Goal: Task Accomplishment & Management: Complete application form

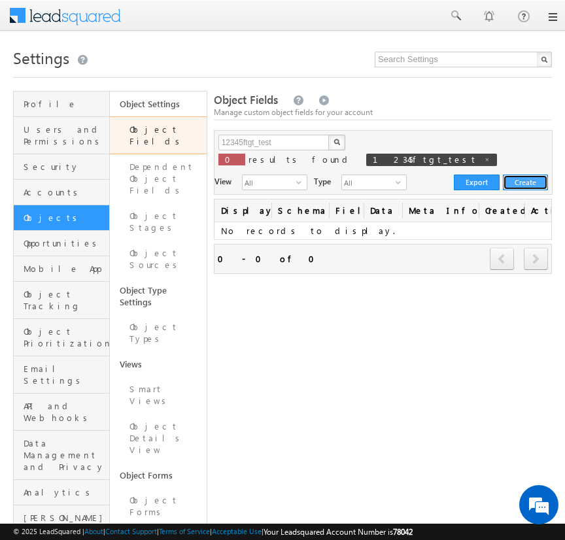
click at [532, 177] on button "Create" at bounding box center [525, 183] width 45 height 16
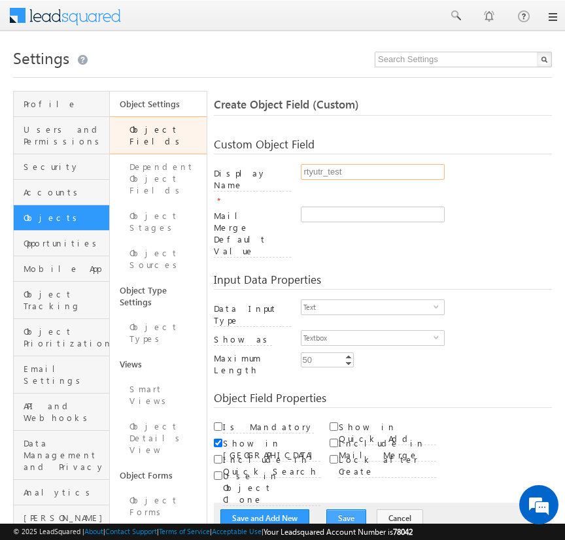
type input "rtyutr_test"
click at [335, 509] on button "Save" at bounding box center [346, 518] width 40 height 18
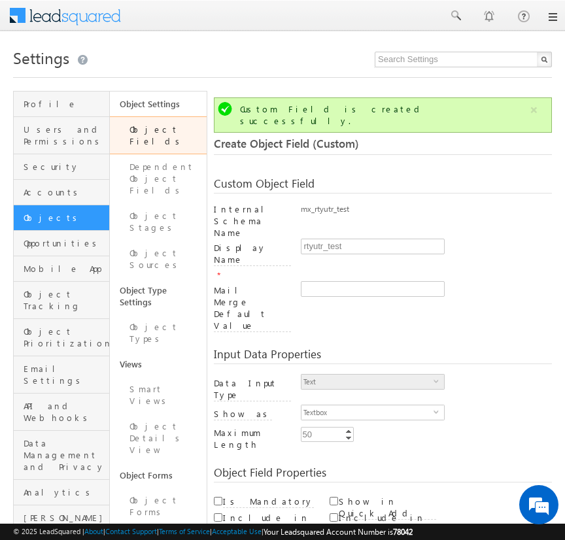
scroll to position [97, 0]
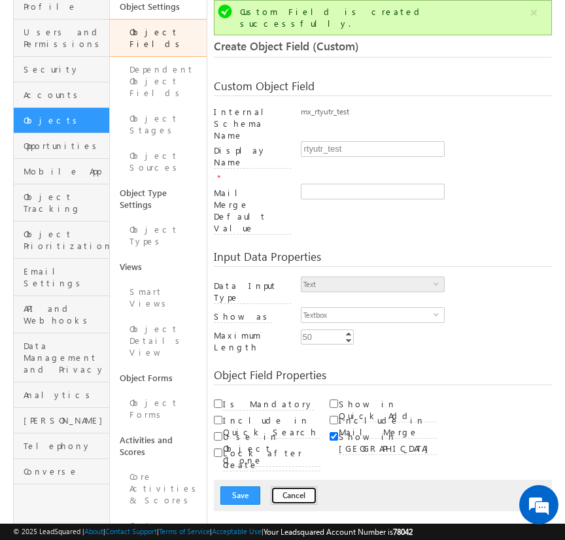
click at [279, 486] on button "Cancel" at bounding box center [294, 495] width 46 height 18
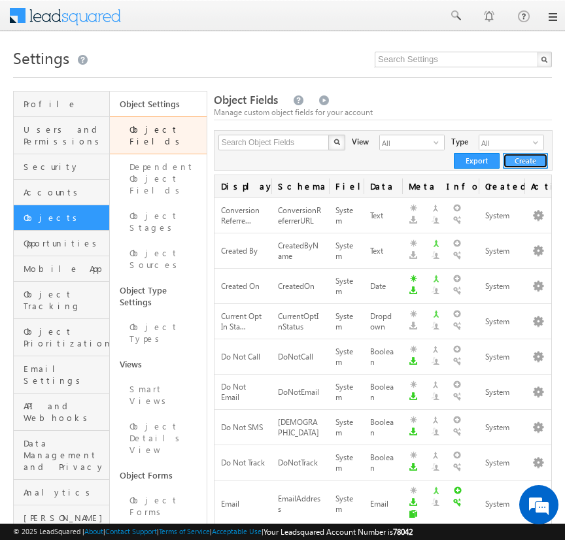
click at [531, 167] on button "Create" at bounding box center [525, 161] width 45 height 16
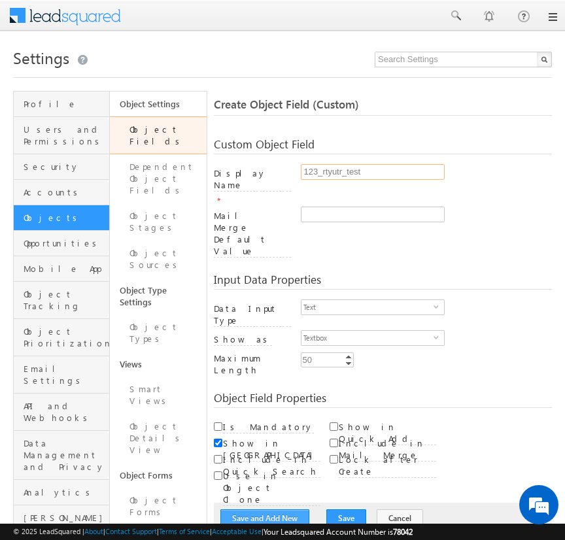
type input "123_rtyutr_test"
click at [262, 509] on button "Save and Add New" at bounding box center [264, 518] width 89 height 18
type input "123_rtyutr_test"
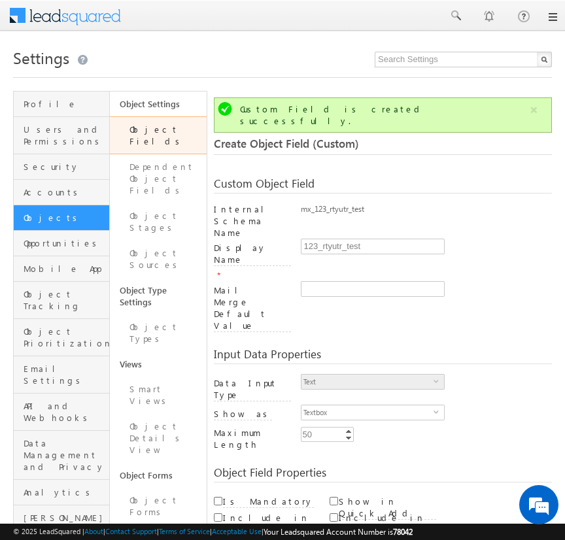
scroll to position [97, 0]
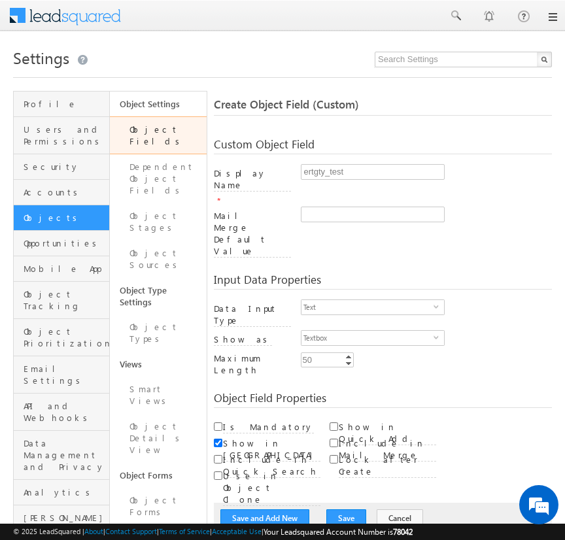
type input "ertgty_test"
click at [262, 509] on button "Save and Add New" at bounding box center [264, 518] width 89 height 18
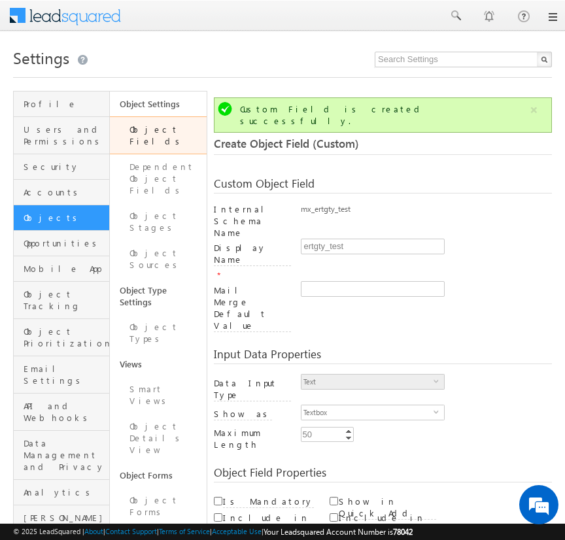
scroll to position [97, 0]
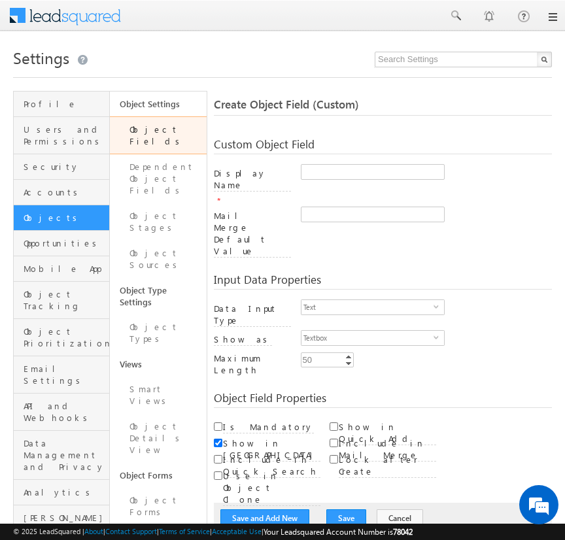
click at [156, 129] on link "Object Fields" at bounding box center [158, 135] width 96 height 38
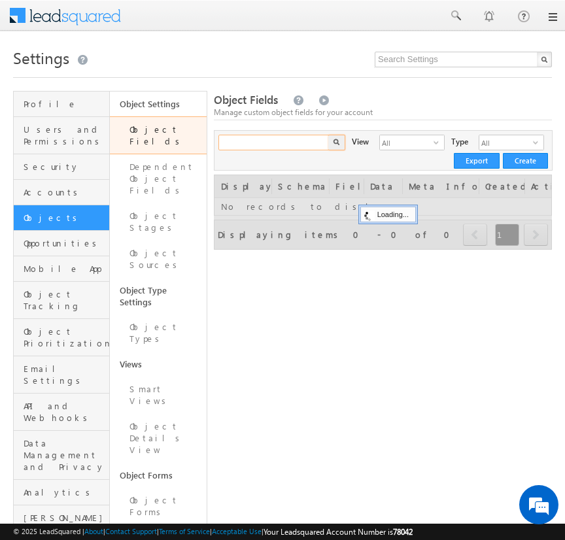
click at [273, 146] on input "text" at bounding box center [274, 143] width 112 height 16
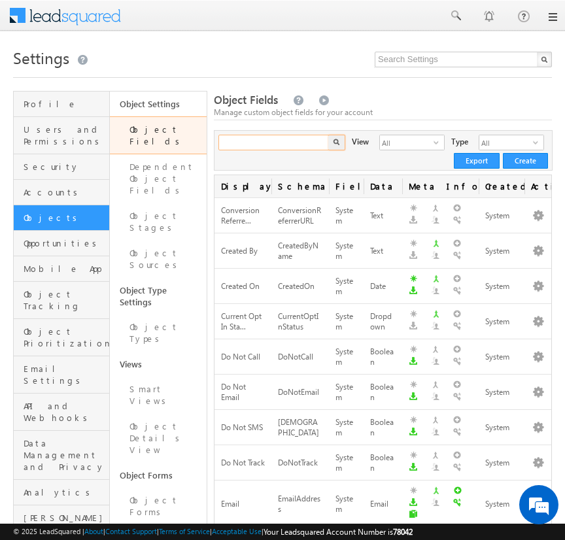
paste input "ertgty_test"
type input "ertgty_test"
click at [328, 135] on button "button" at bounding box center [336, 143] width 17 height 16
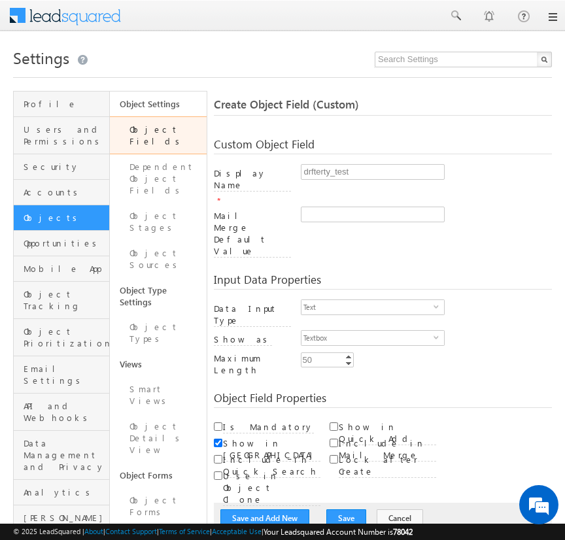
type input "drfterty_test"
click at [436, 303] on span "select" at bounding box center [438, 306] width 10 height 6
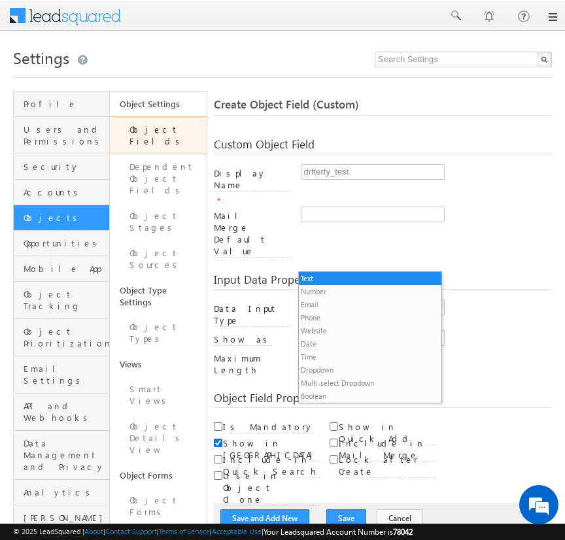
click at [365, 291] on li "Number" at bounding box center [370, 291] width 143 height 13
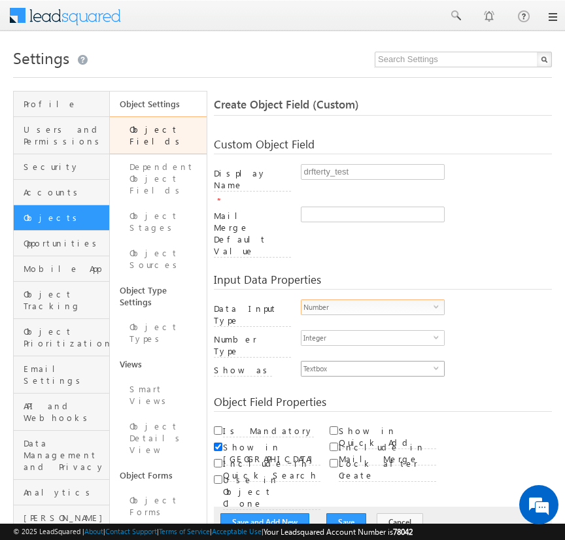
click at [436, 365] on span "select" at bounding box center [438, 368] width 10 height 6
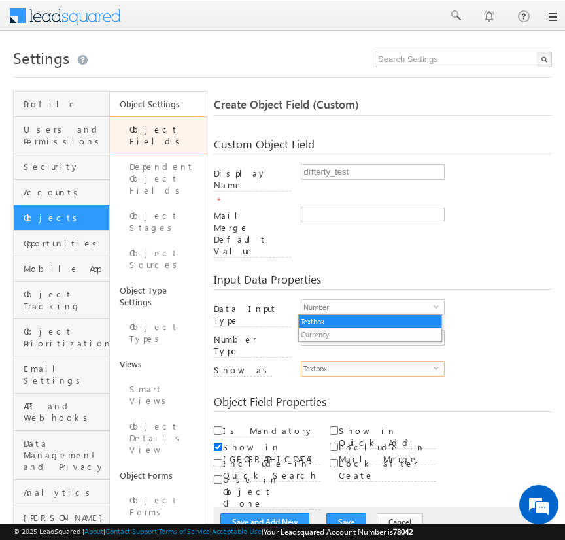
click at [369, 334] on li "Currency" at bounding box center [370, 334] width 143 height 13
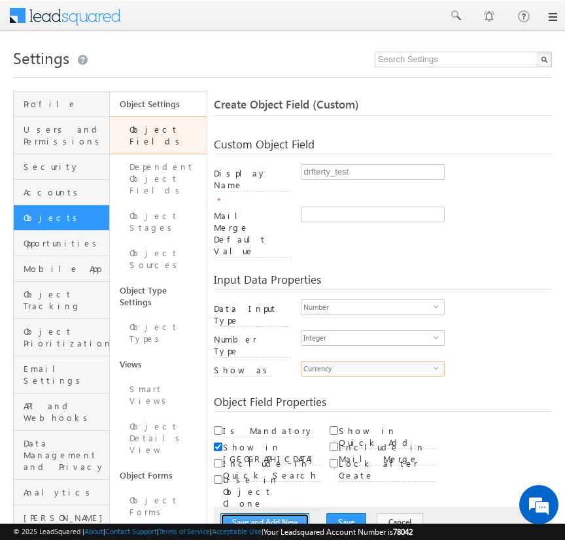
click at [262, 513] on button "Save and Add New" at bounding box center [264, 522] width 89 height 18
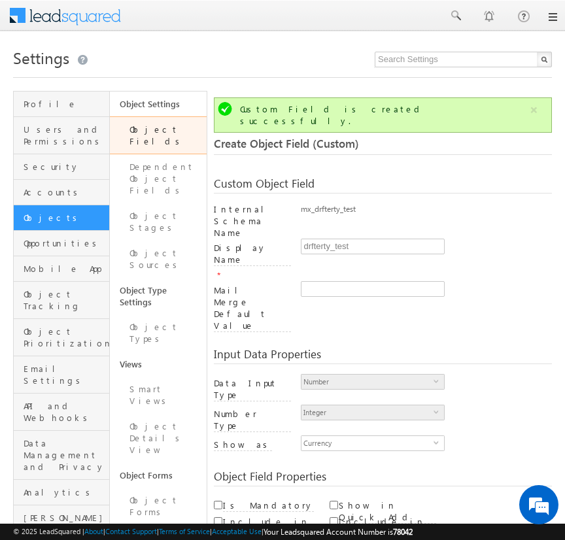
scroll to position [97, 0]
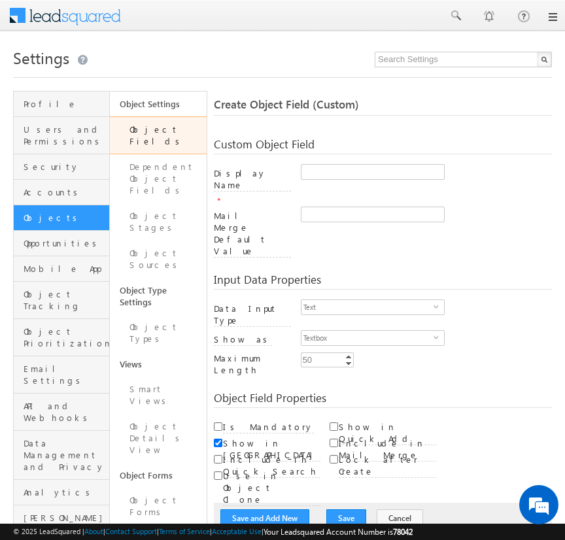
click at [150, 129] on link "Object Fields" at bounding box center [158, 135] width 96 height 38
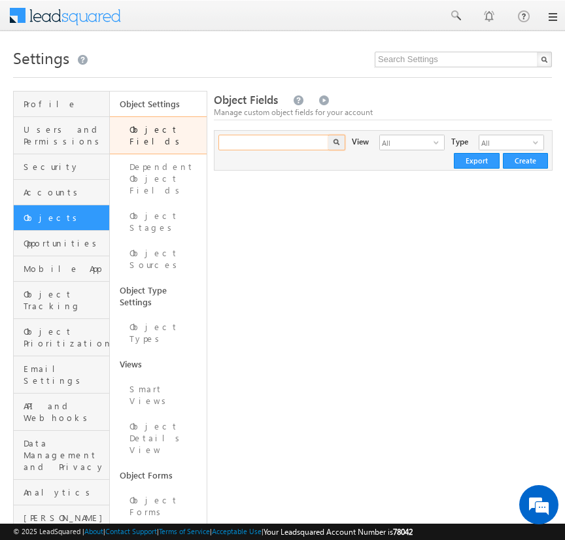
click at [256, 148] on input "text" at bounding box center [274, 143] width 112 height 16
paste input "drfterty_test"
type input "drfterty_test"
click at [328, 135] on button "button" at bounding box center [336, 143] width 17 height 16
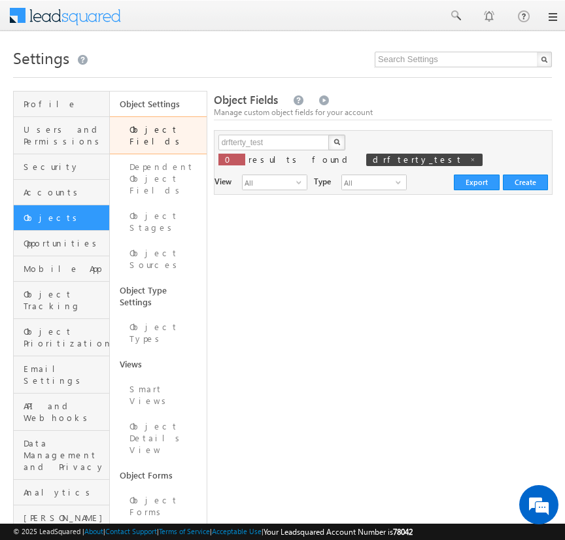
click at [337, 144] on button "button" at bounding box center [336, 143] width 17 height 16
click at [289, 134] on div "drfterty_test X 0 results found drfterty_test View All select 3 Type All select…" at bounding box center [383, 162] width 339 height 65
click at [288, 144] on input "drfterty_test" at bounding box center [274, 143] width 112 height 16
click at [328, 135] on button "button" at bounding box center [336, 143] width 17 height 16
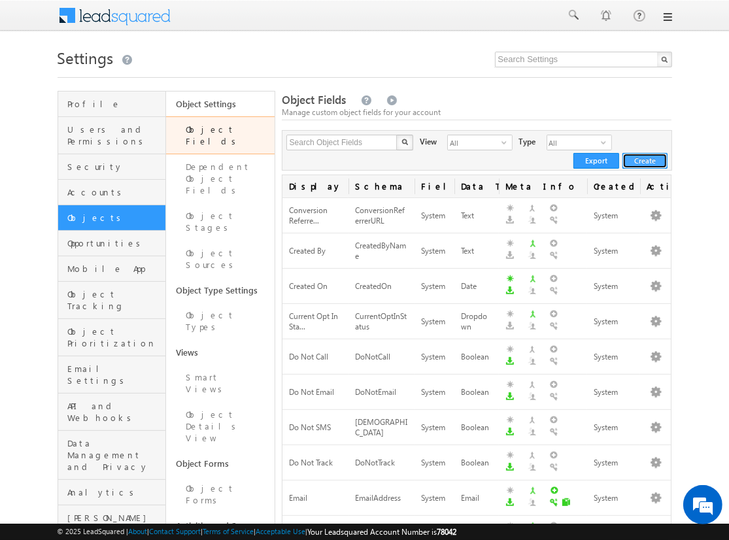
click at [645, 160] on button "Create" at bounding box center [644, 161] width 45 height 16
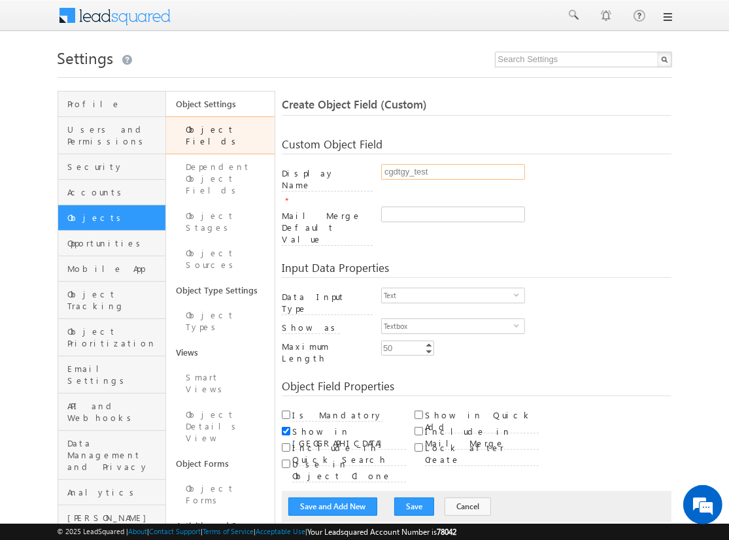
type input "cgdtgy_test"
click at [333, 498] on button "Save and Add New" at bounding box center [332, 507] width 89 height 18
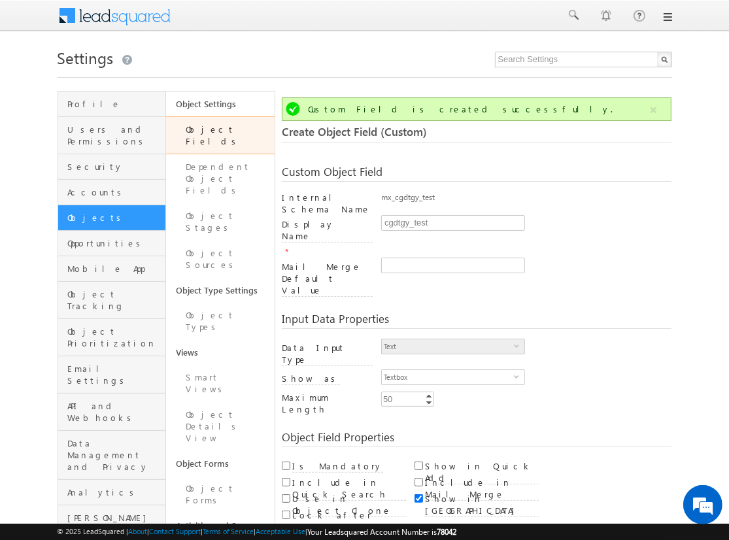
scroll to position [97, 0]
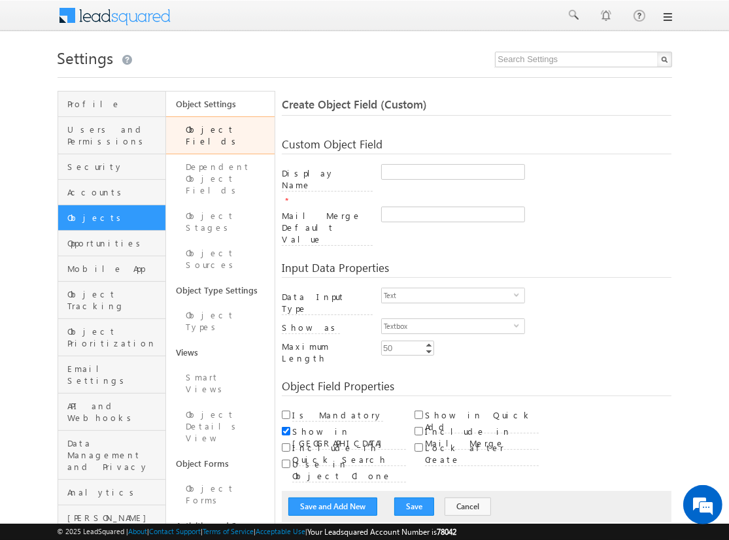
click at [220, 129] on link "Object Fields" at bounding box center [220, 135] width 109 height 38
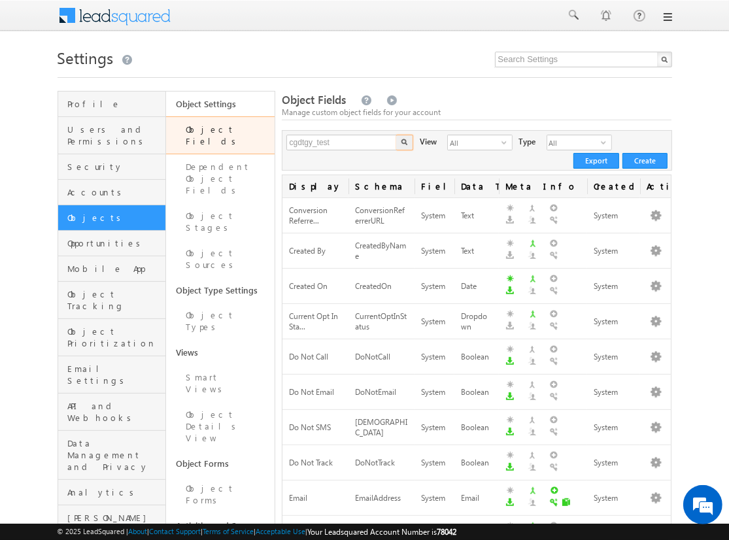
click at [404, 143] on img "button" at bounding box center [404, 142] width 7 height 7
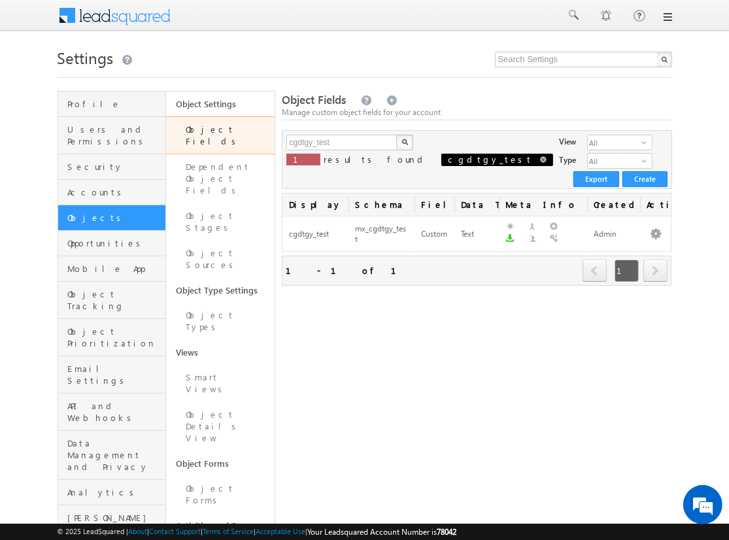
click at [540, 163] on span at bounding box center [543, 159] width 7 height 7
type input "Search Object Fields"
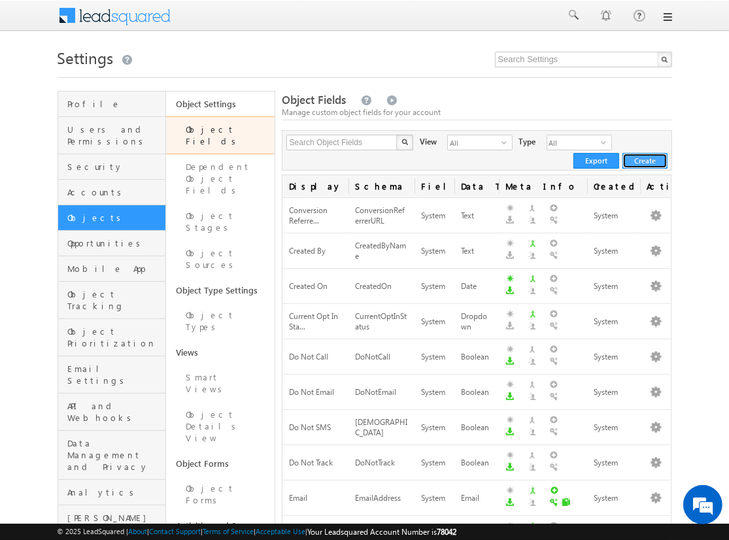
click at [638, 161] on button "Create" at bounding box center [644, 161] width 45 height 16
